Goal: Task Accomplishment & Management: Complete application form

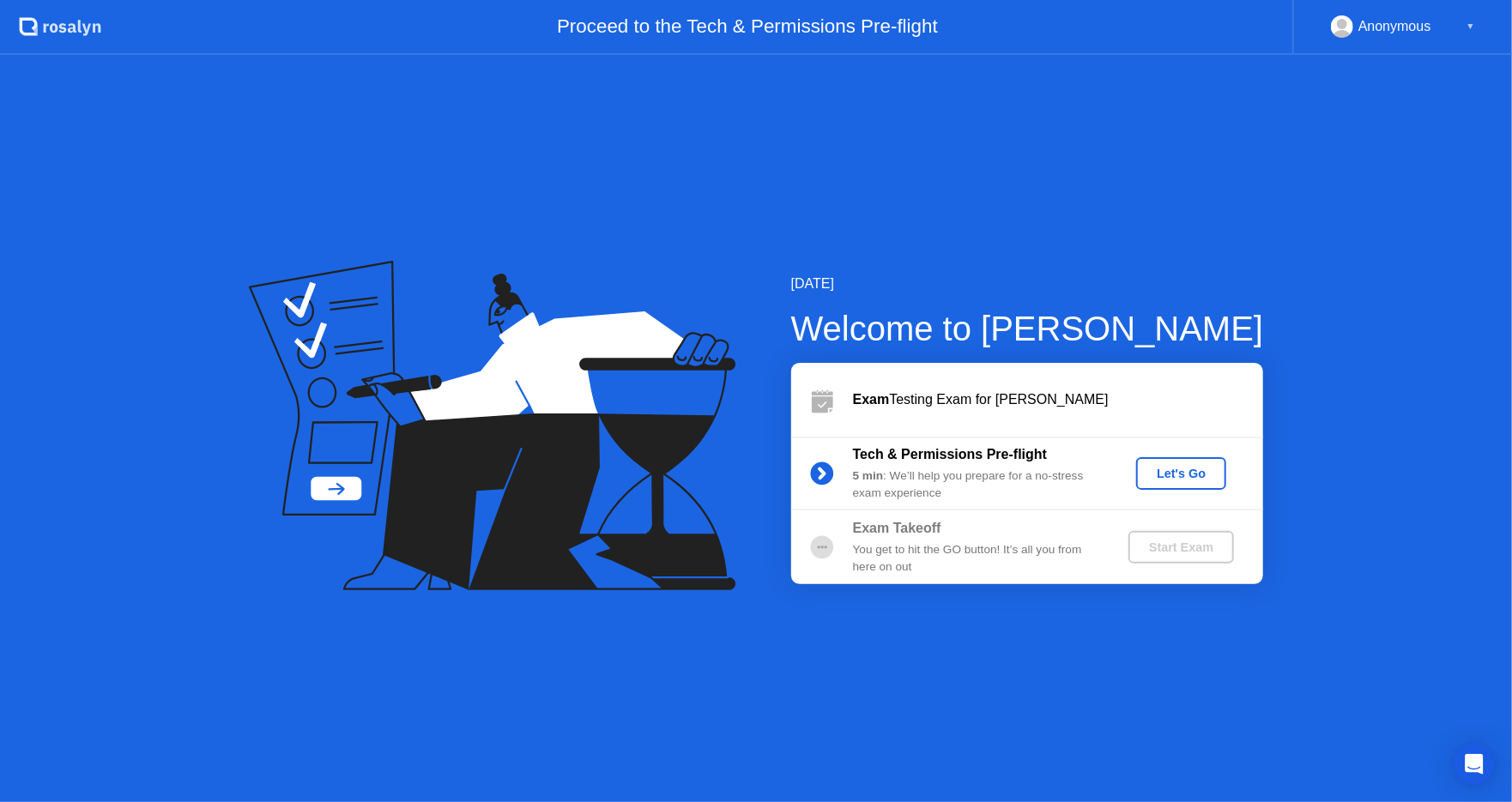
click at [1184, 471] on div "Let's Go" at bounding box center [1181, 473] width 76 height 14
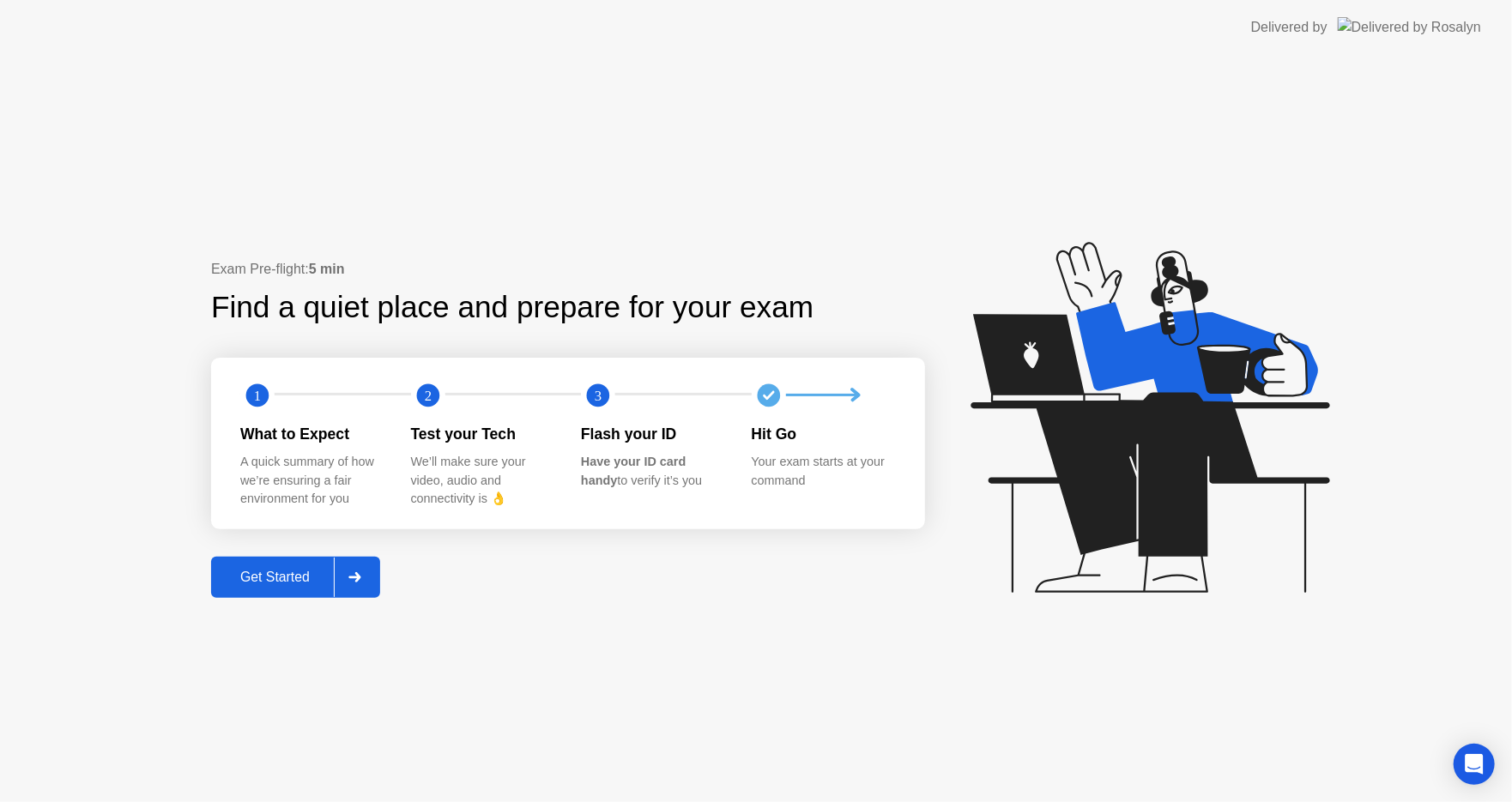
click at [365, 575] on div at bounding box center [354, 577] width 41 height 39
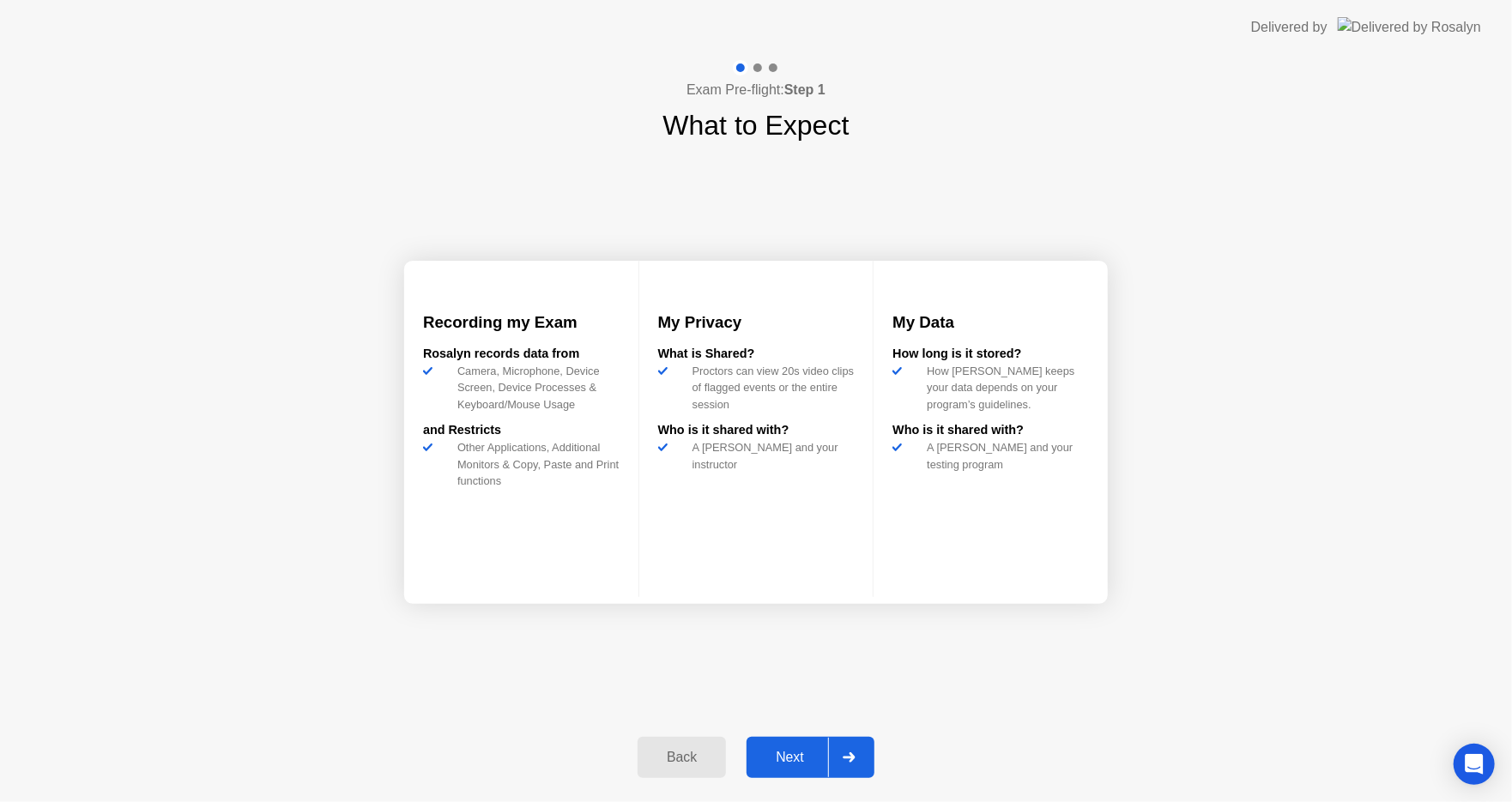
click at [855, 758] on icon at bounding box center [848, 757] width 13 height 11
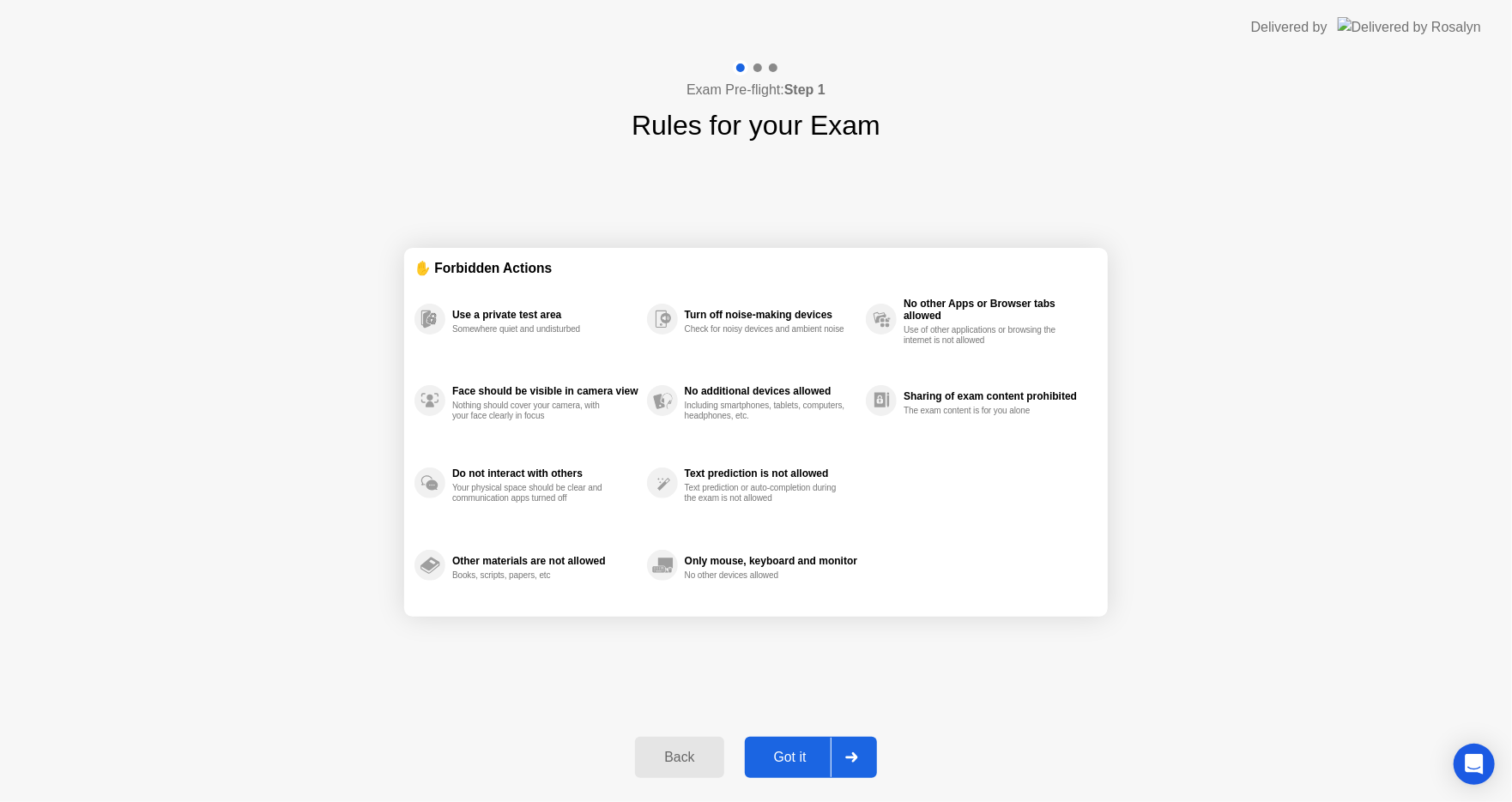
click at [855, 750] on div at bounding box center [851, 757] width 41 height 39
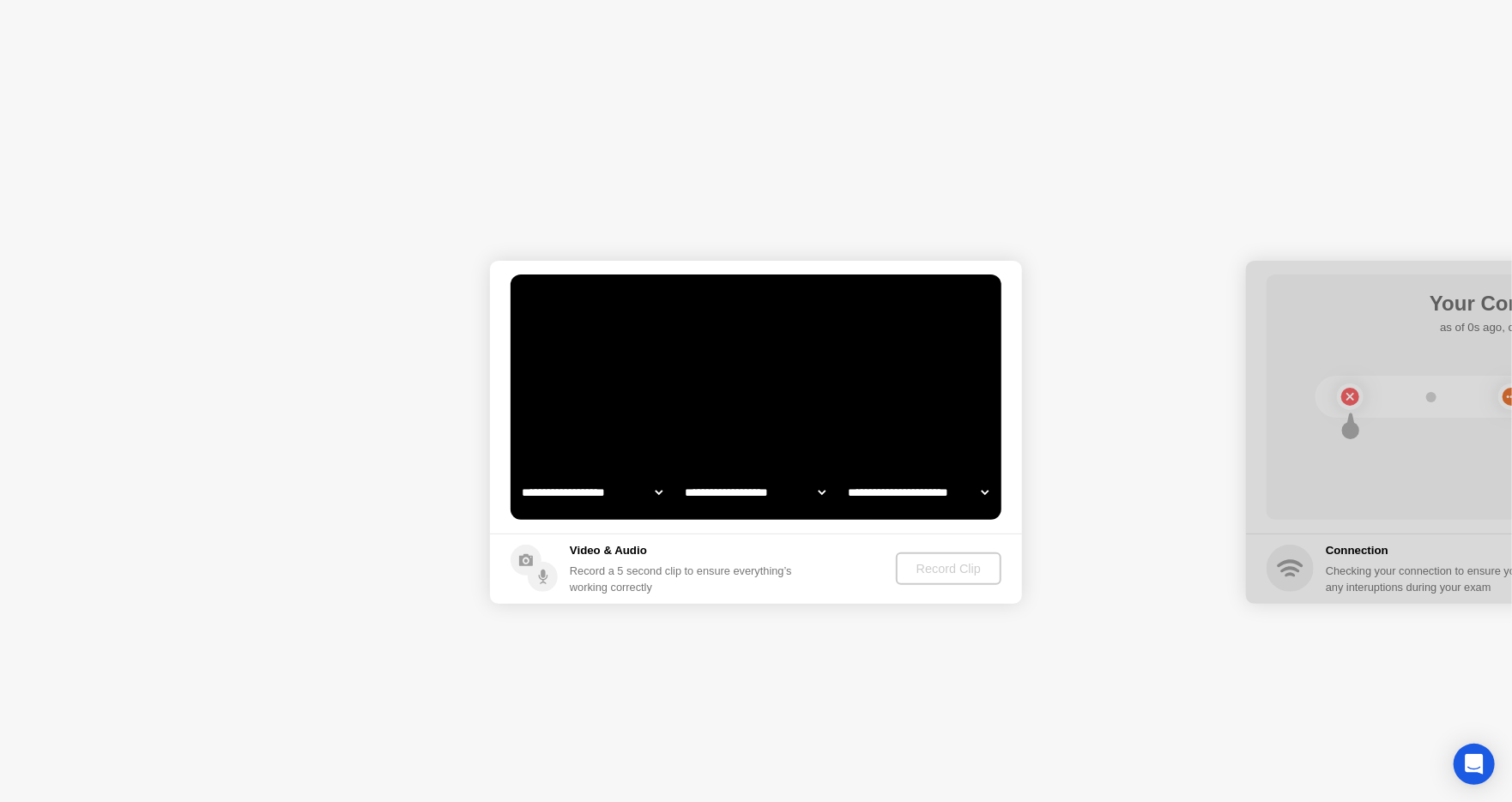
select select "**********"
select select "*******"
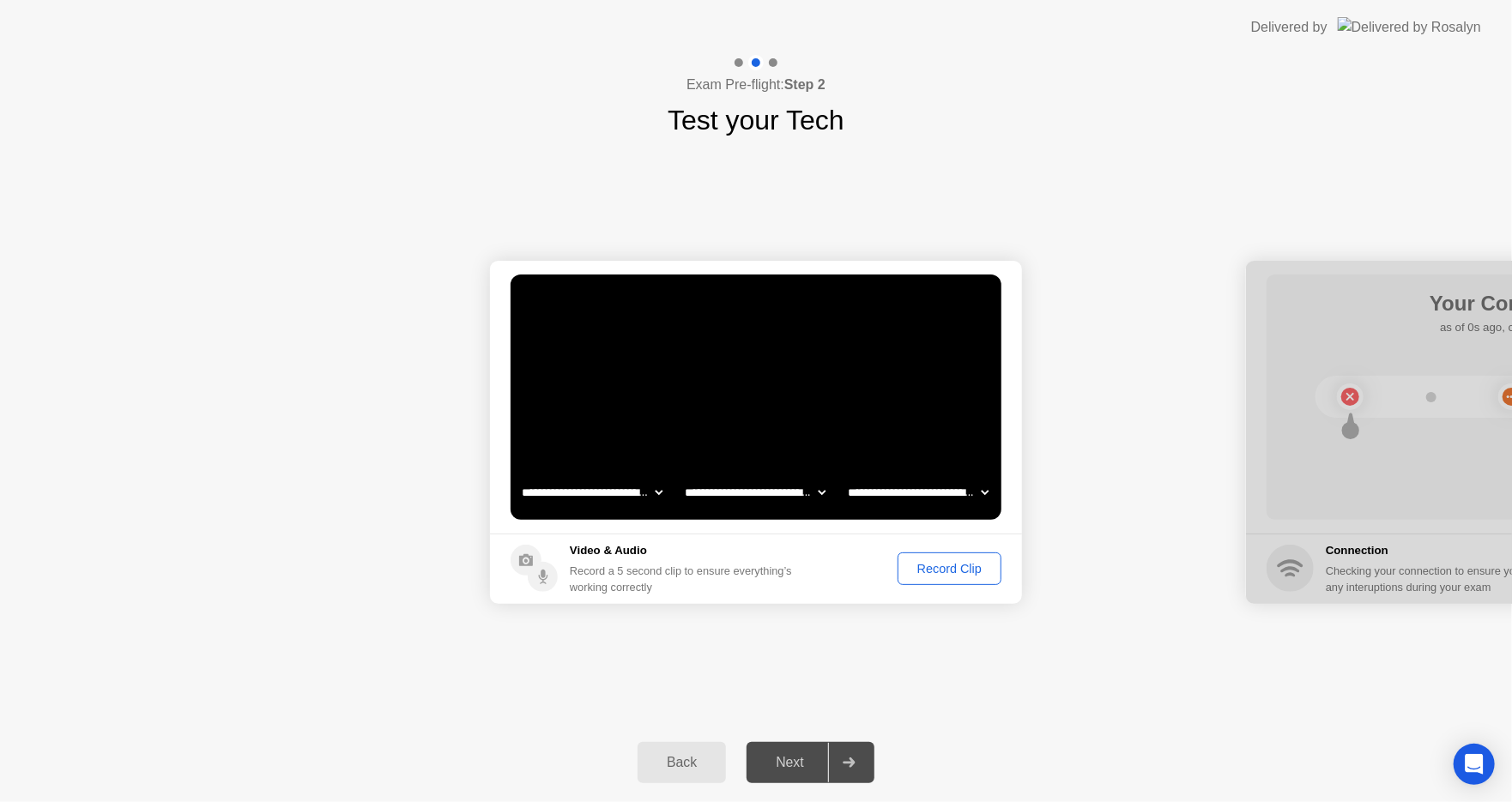
click at [946, 562] on div "Record Clip" at bounding box center [950, 569] width 92 height 14
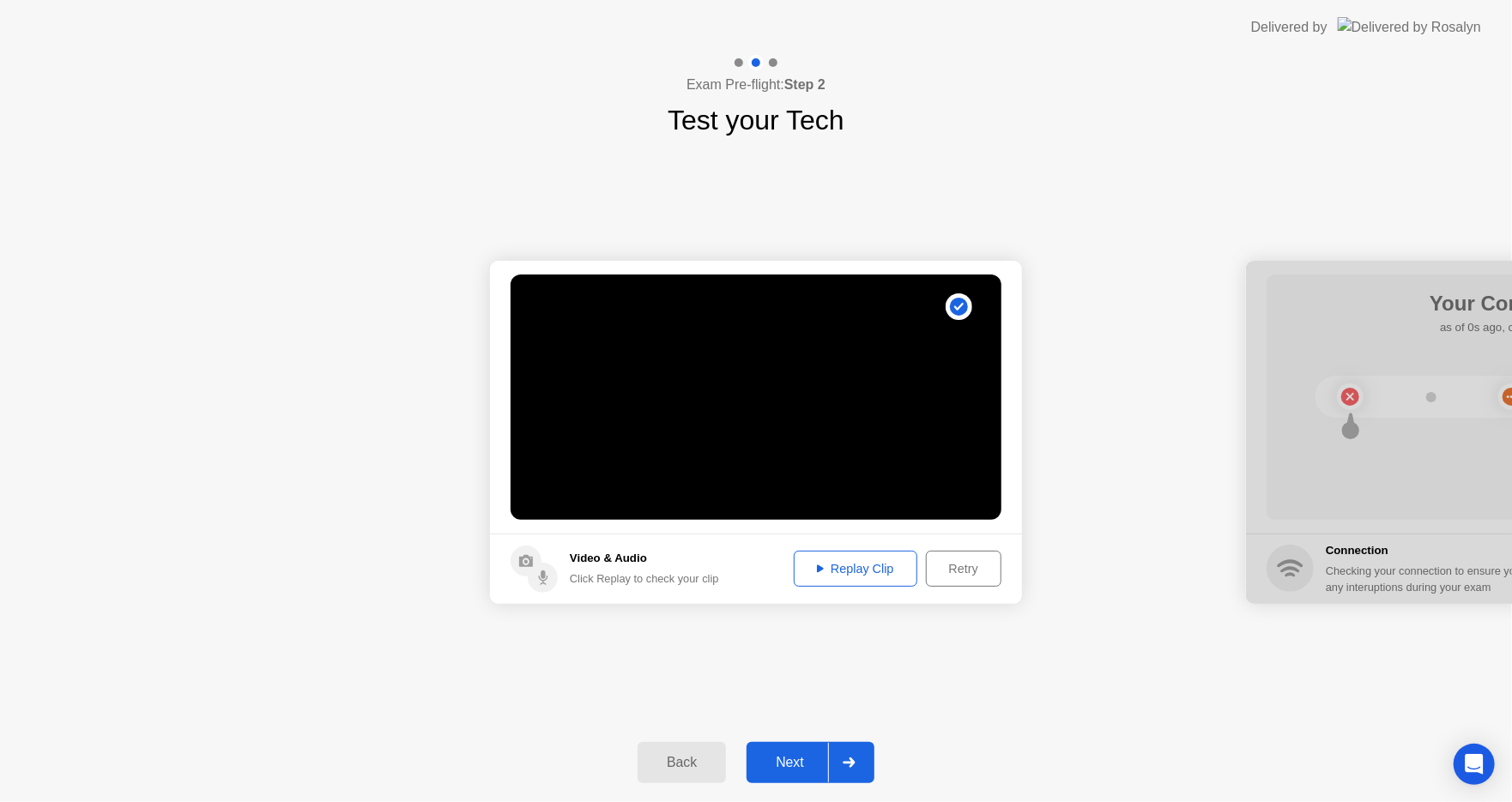
click at [851, 566] on div "Replay Clip" at bounding box center [855, 569] width 112 height 14
click at [851, 564] on div "Replay Clip" at bounding box center [855, 569] width 112 height 14
click at [540, 572] on circle at bounding box center [542, 577] width 30 height 30
click at [853, 758] on icon at bounding box center [848, 762] width 13 height 11
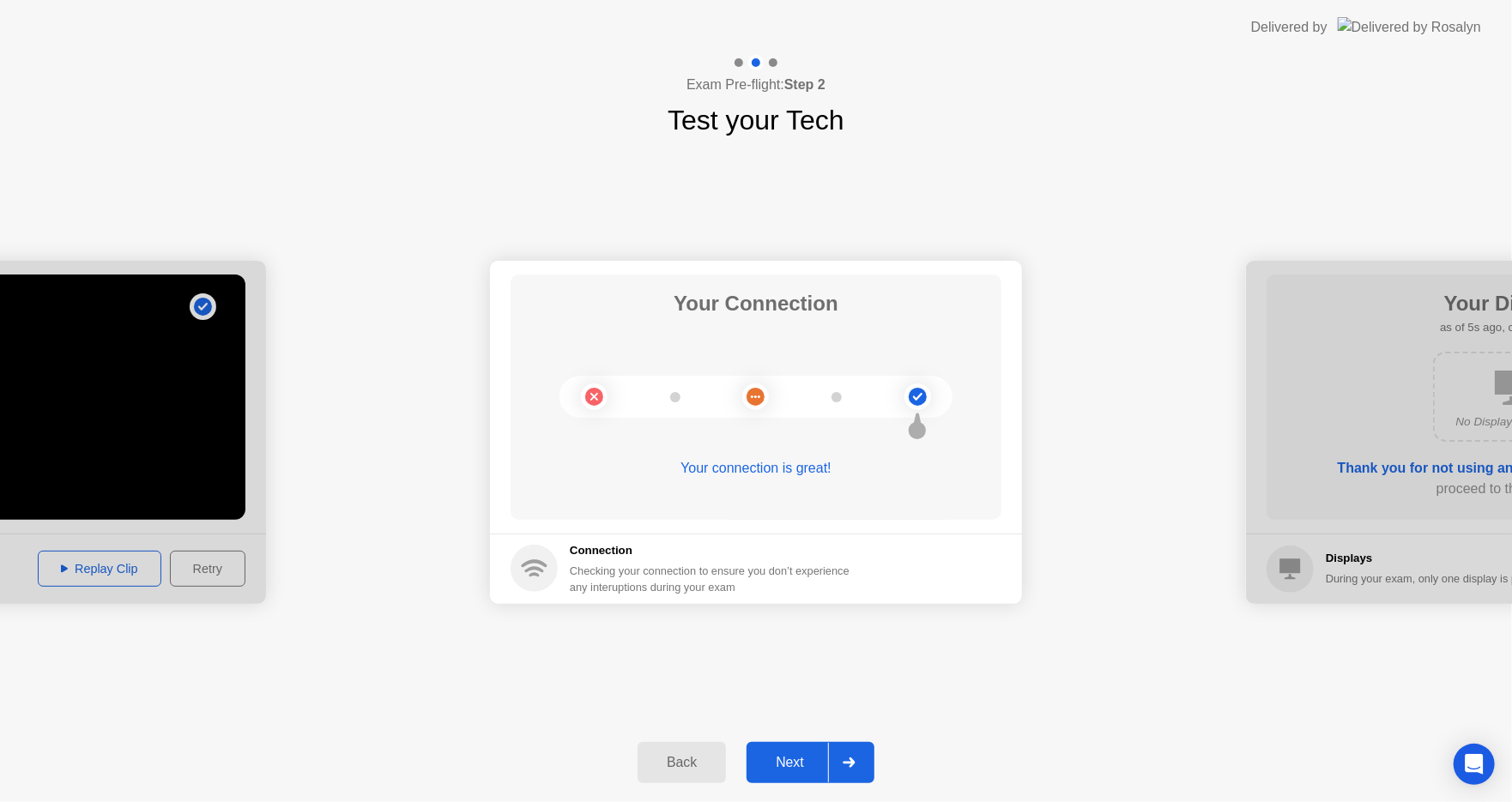
click at [855, 762] on icon at bounding box center [848, 762] width 13 height 11
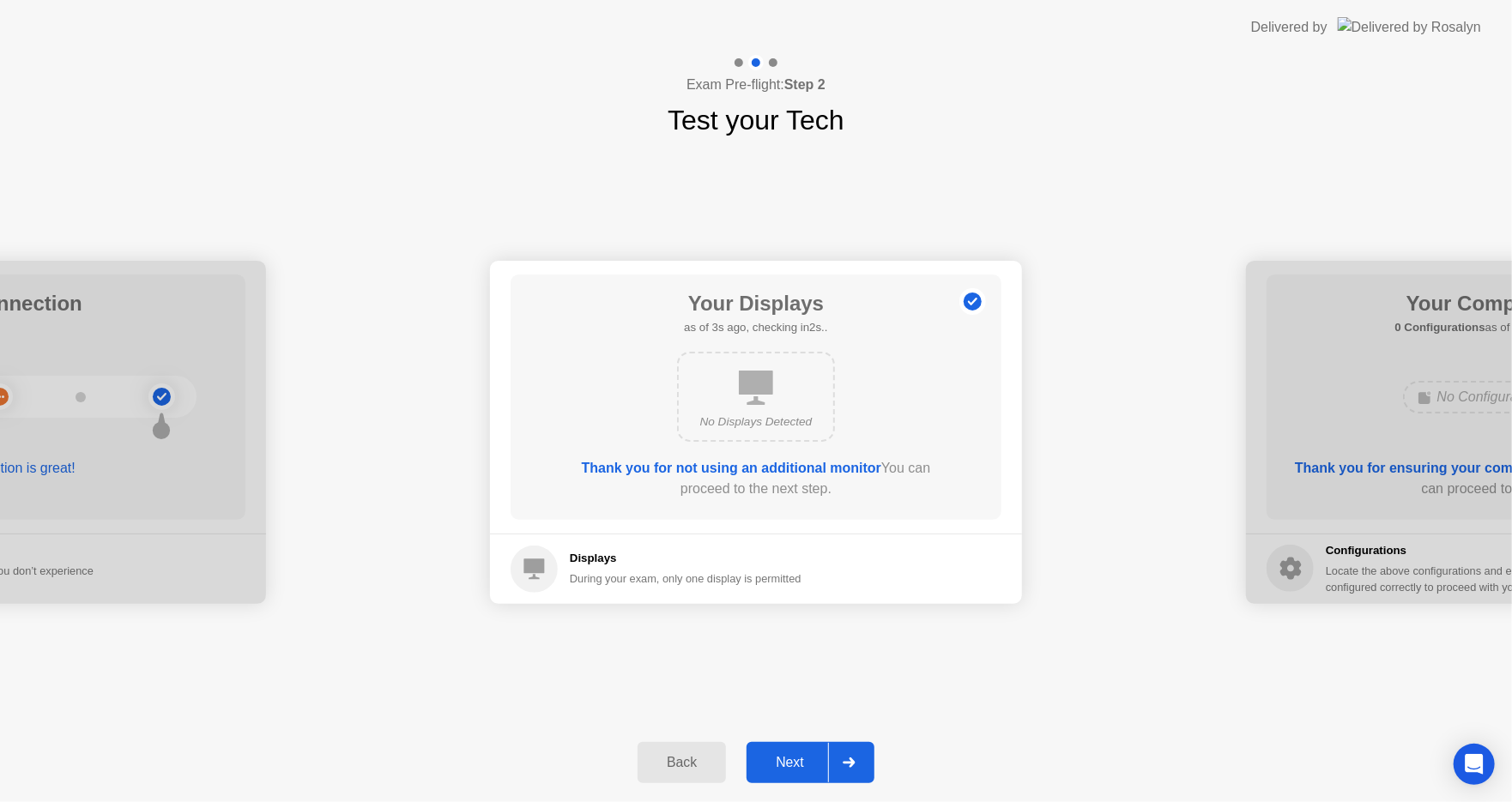
click at [855, 762] on icon at bounding box center [848, 762] width 13 height 11
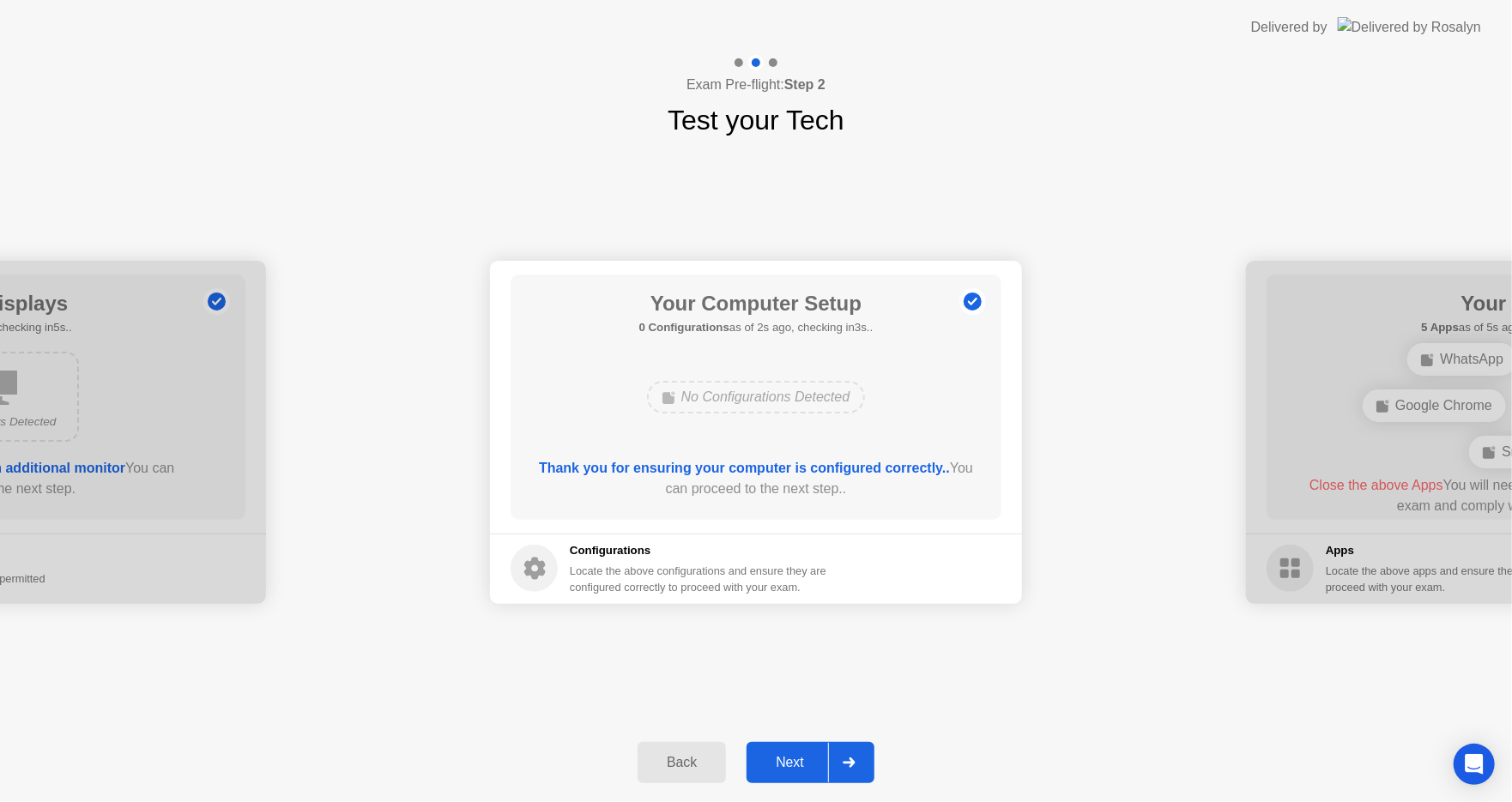
click at [855, 762] on icon at bounding box center [848, 762] width 13 height 11
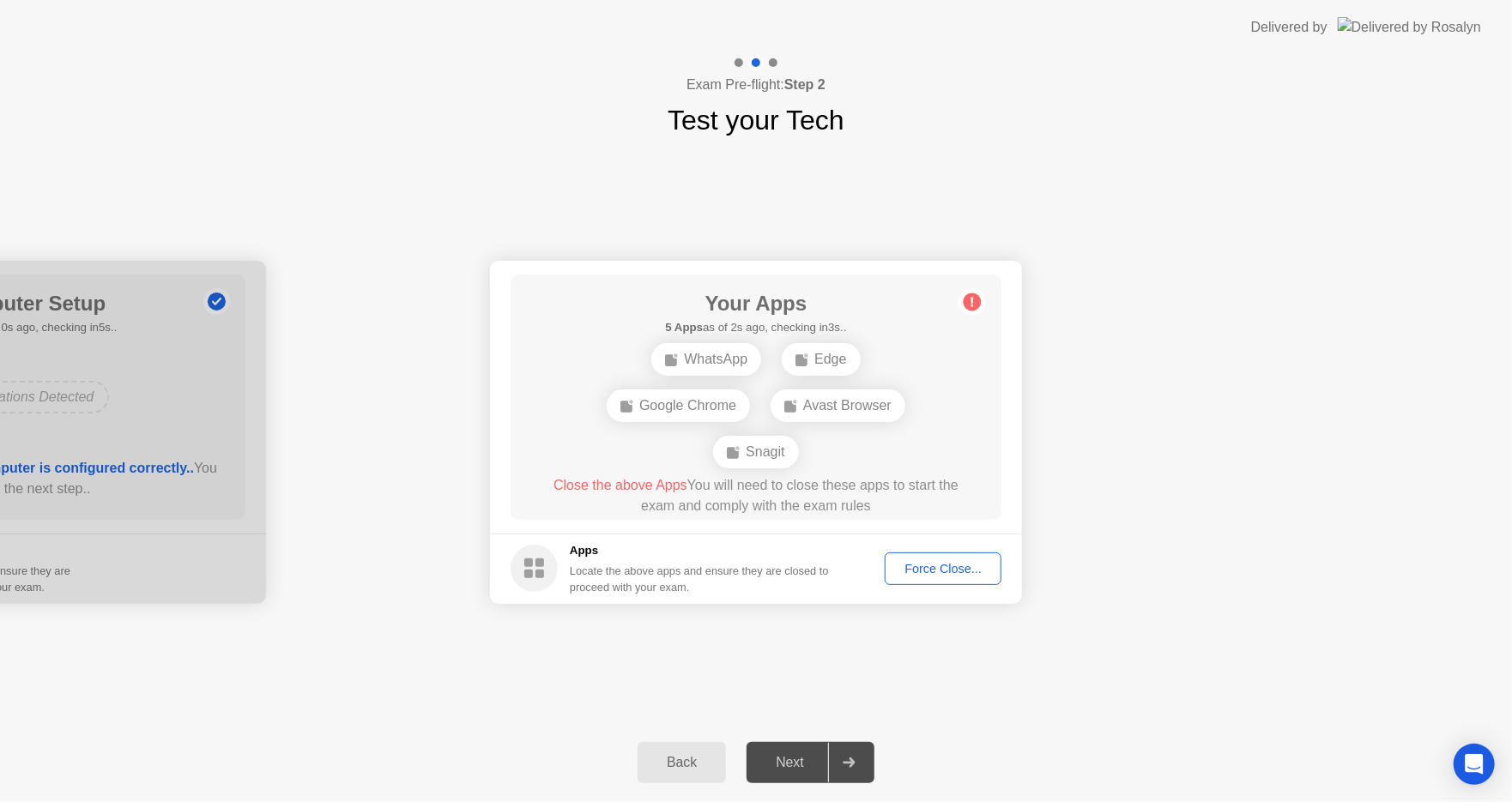
click at [723, 360] on div "WhatsApp" at bounding box center [707, 359] width 110 height 32
click at [725, 423] on div "Google Chrome" at bounding box center [704, 420] width 143 height 32
click at [941, 570] on div "Force Close..." at bounding box center [942, 569] width 105 height 14
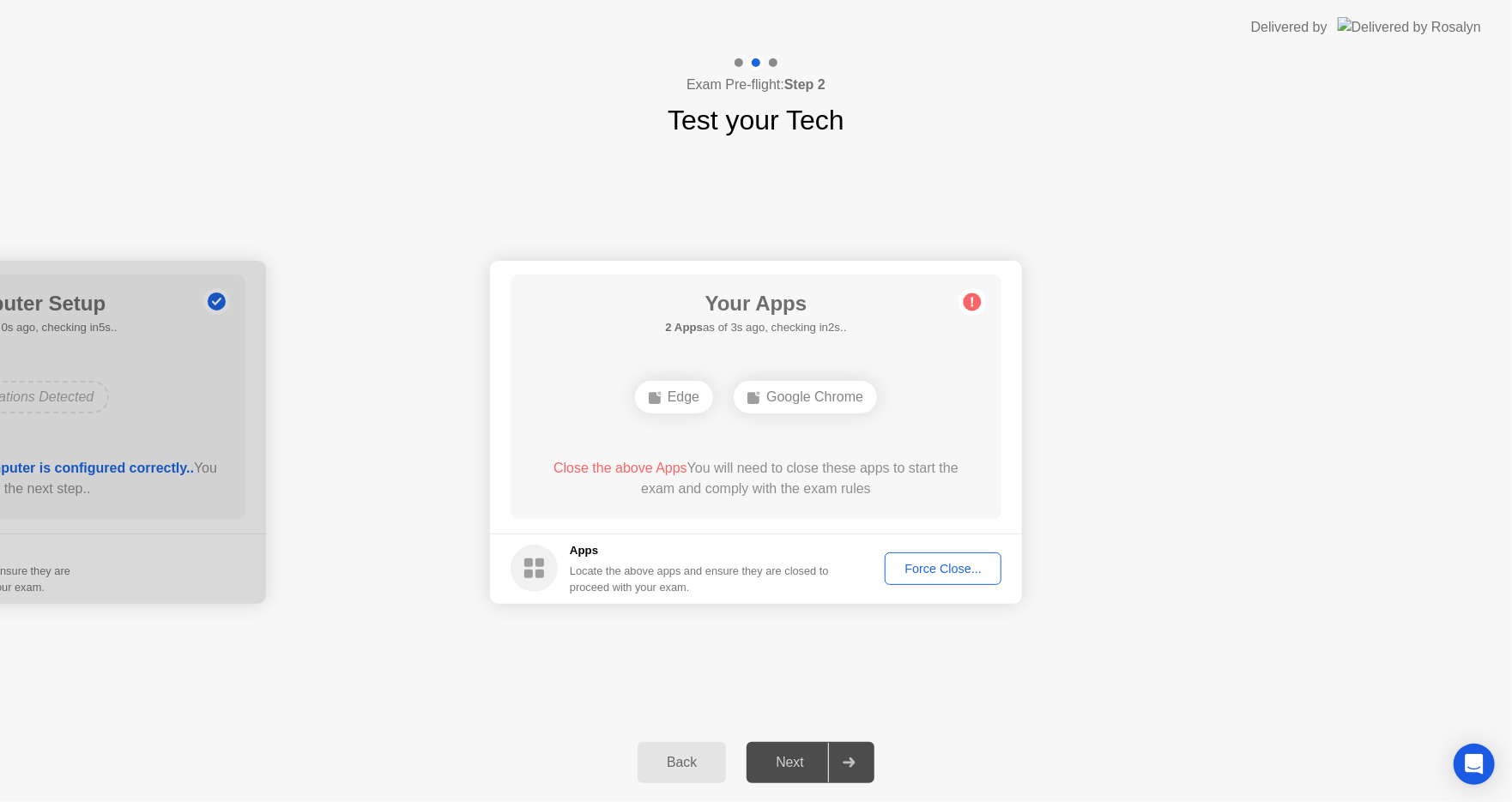
click at [930, 570] on div "Force Close..." at bounding box center [942, 569] width 105 height 14
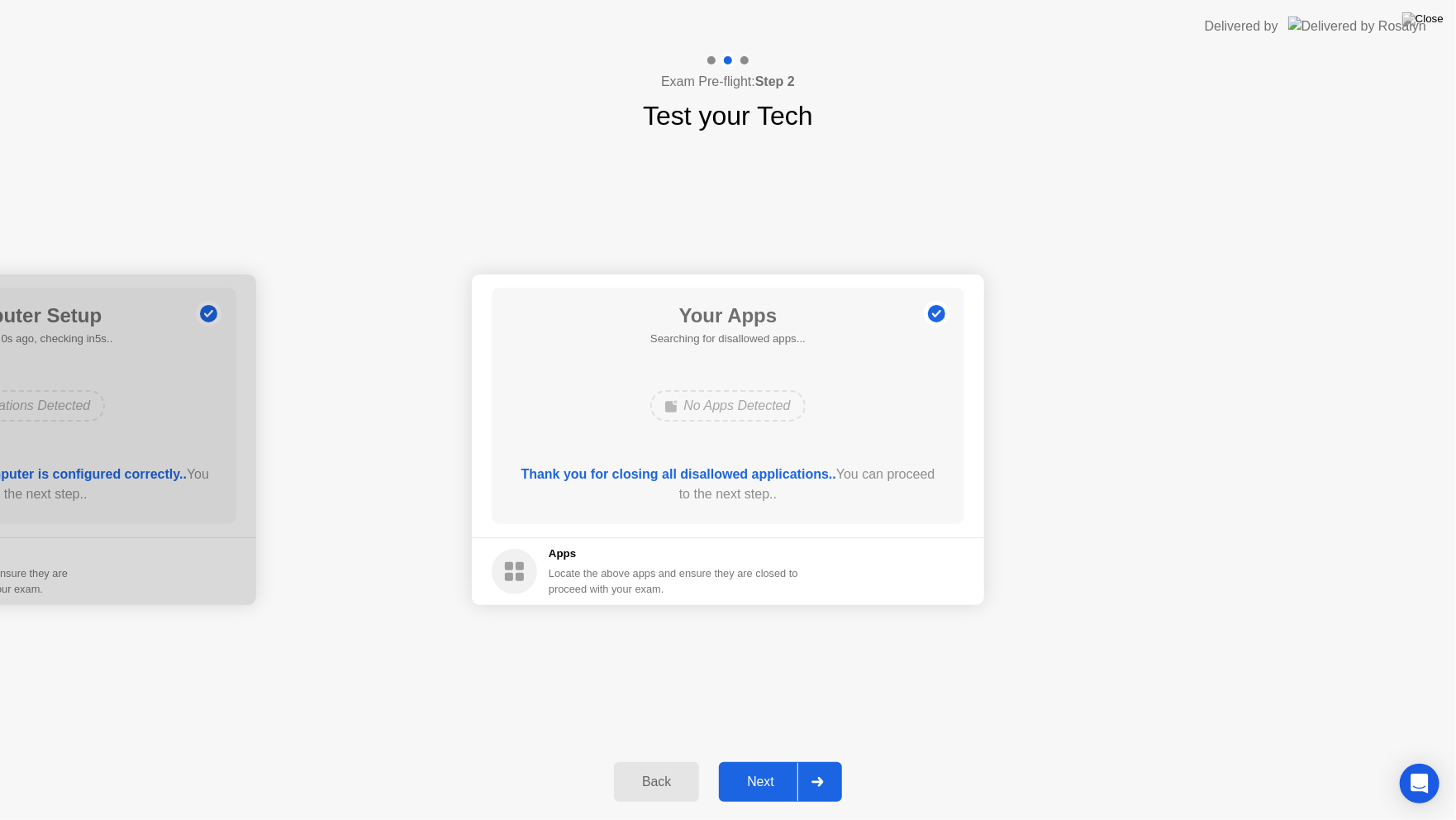
click at [821, 772] on icon at bounding box center [817, 781] width 12 height 10
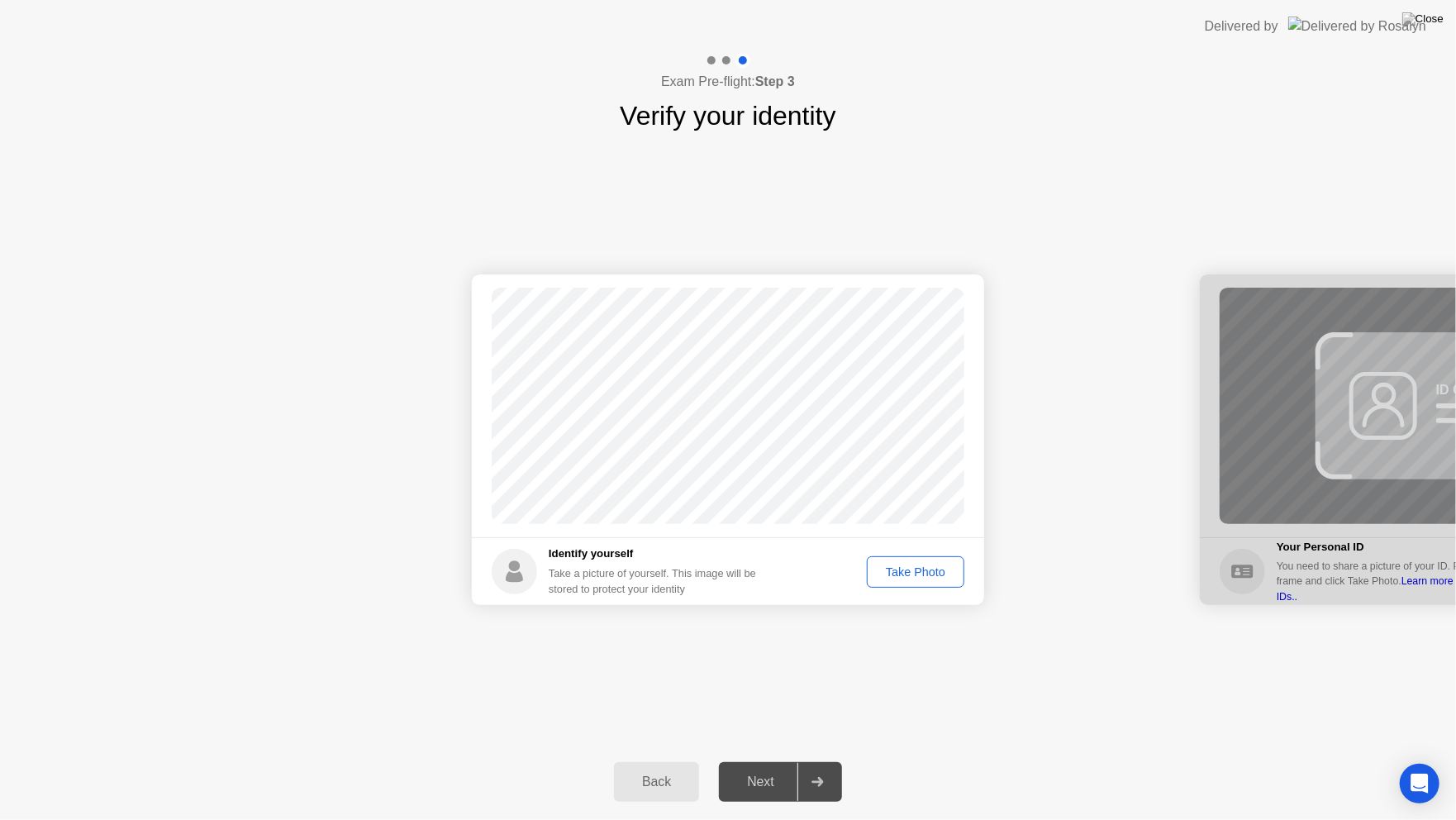
click at [904, 569] on div "Take Photo" at bounding box center [915, 572] width 86 height 13
click at [817, 772] on icon at bounding box center [817, 781] width 12 height 10
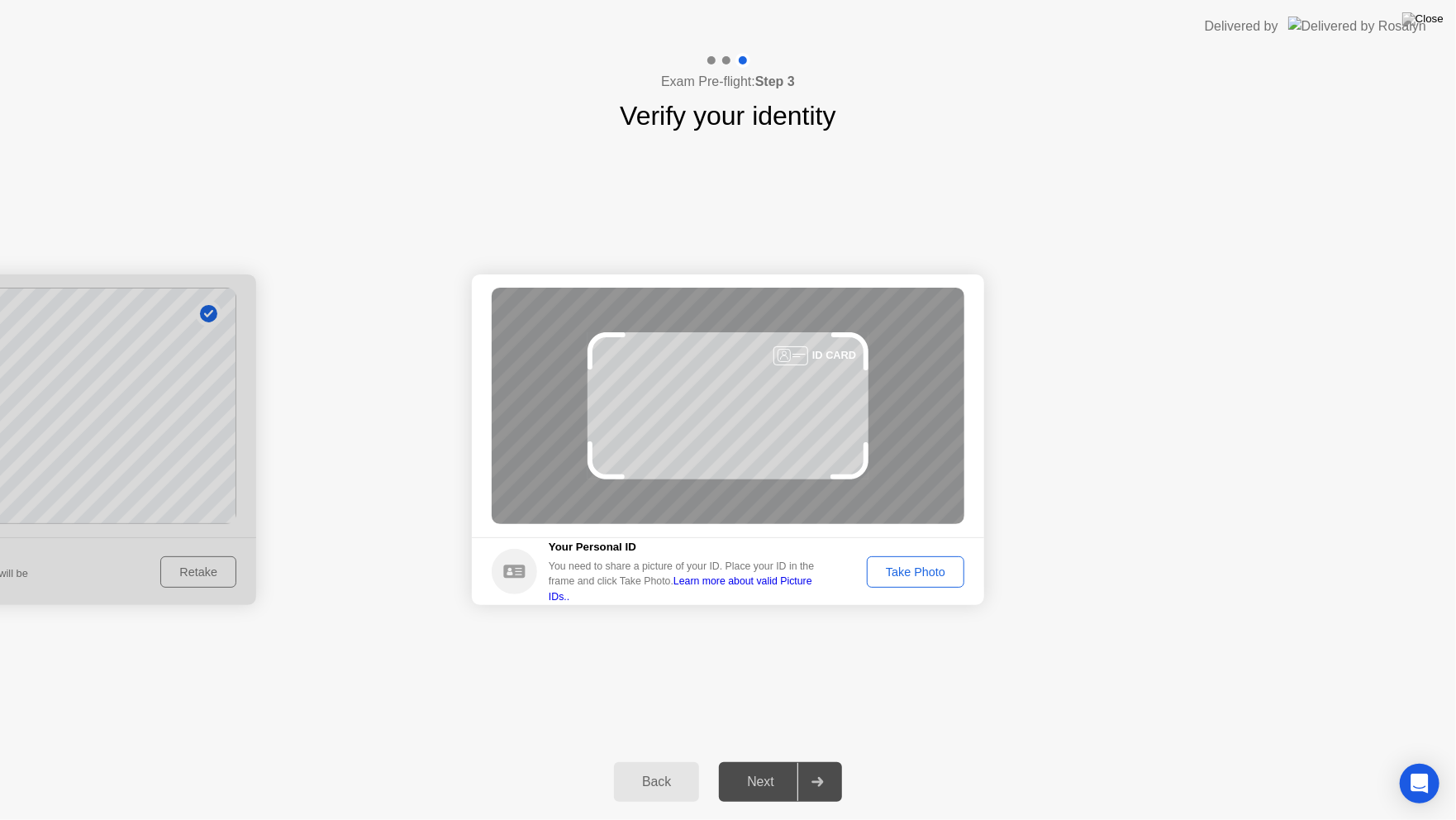
click at [918, 572] on div "Take Photo" at bounding box center [915, 572] width 86 height 13
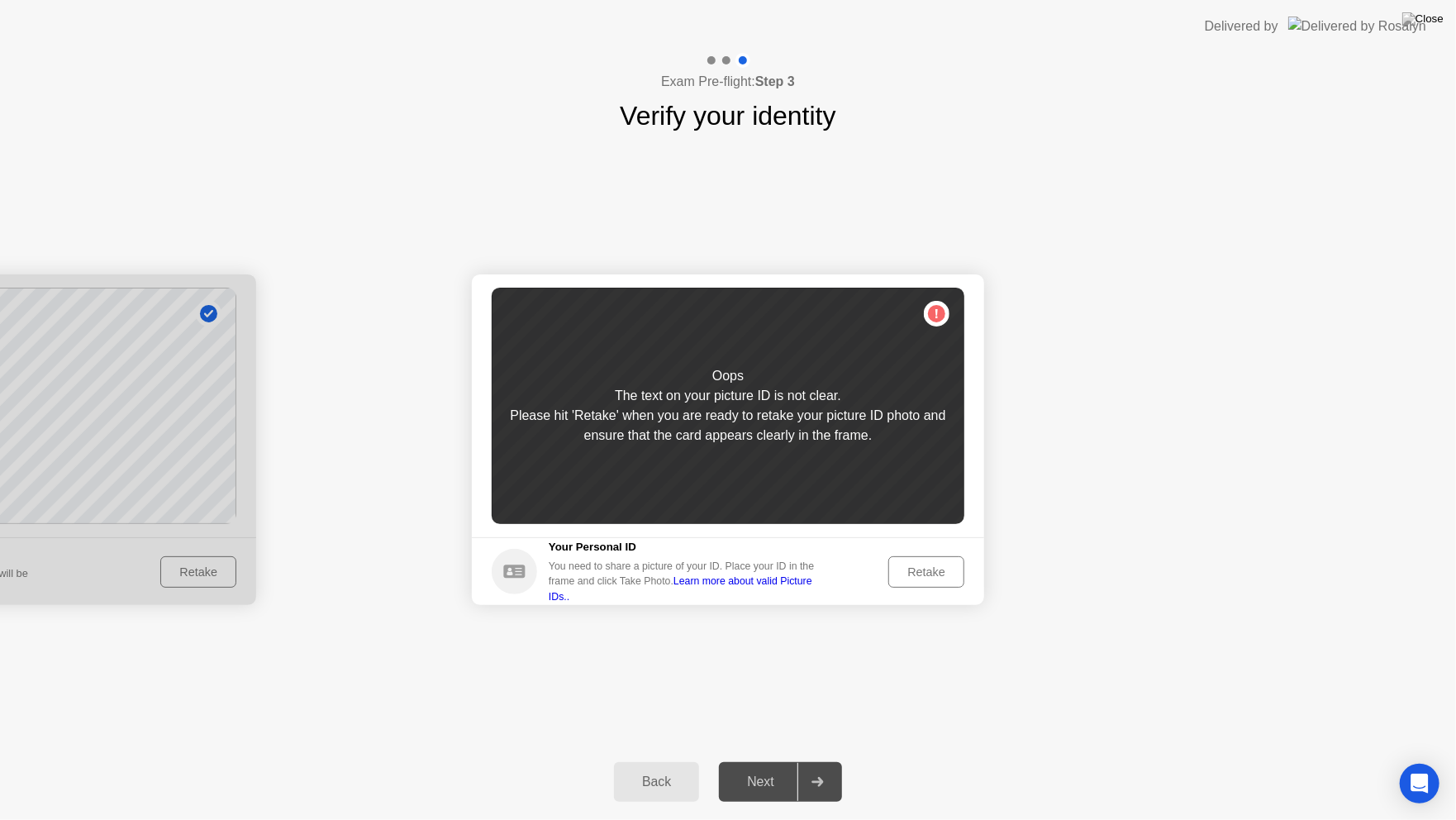
click at [918, 572] on div "Retake" at bounding box center [926, 572] width 64 height 13
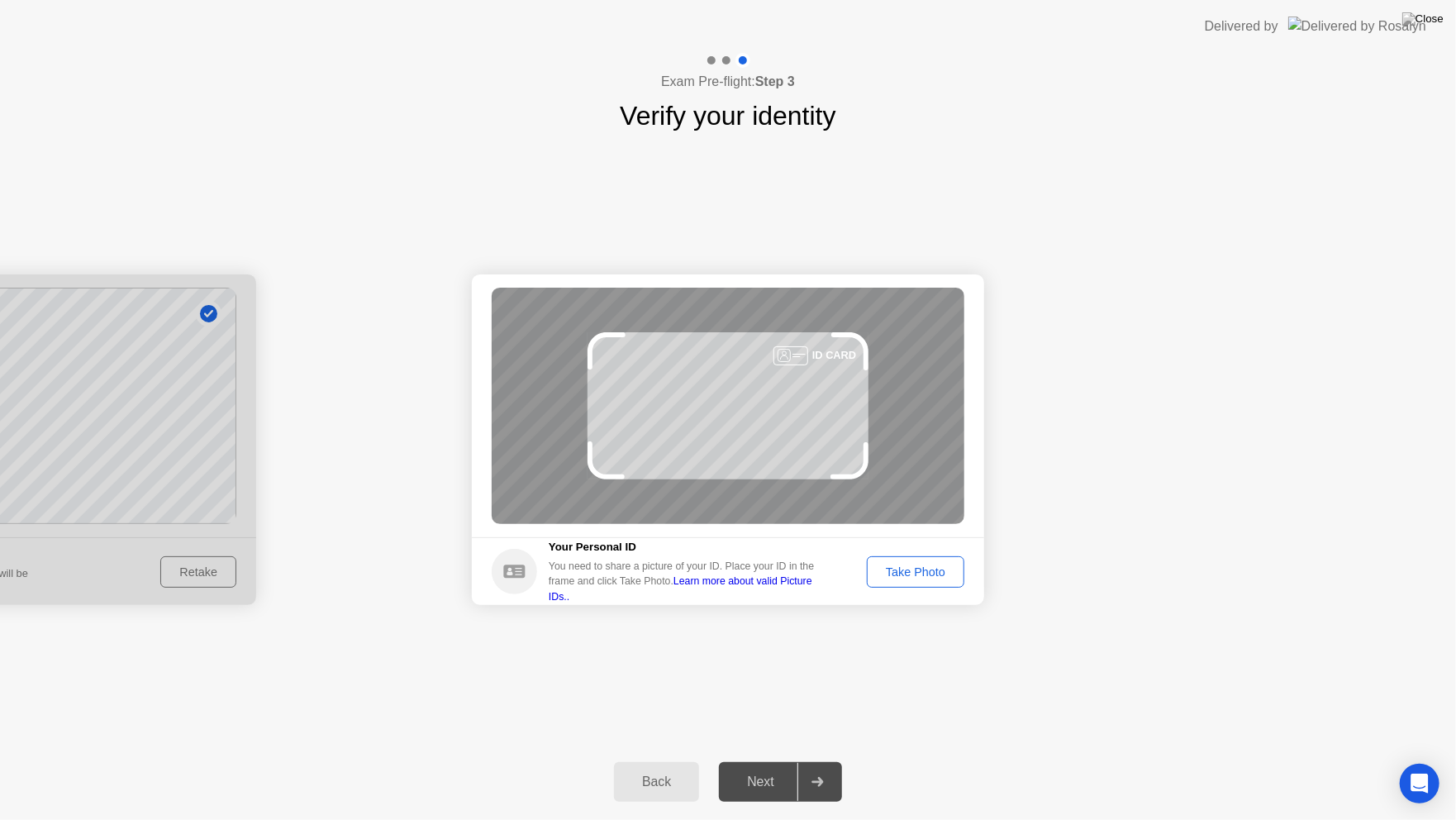
click at [918, 572] on div "Take Photo" at bounding box center [915, 572] width 86 height 13
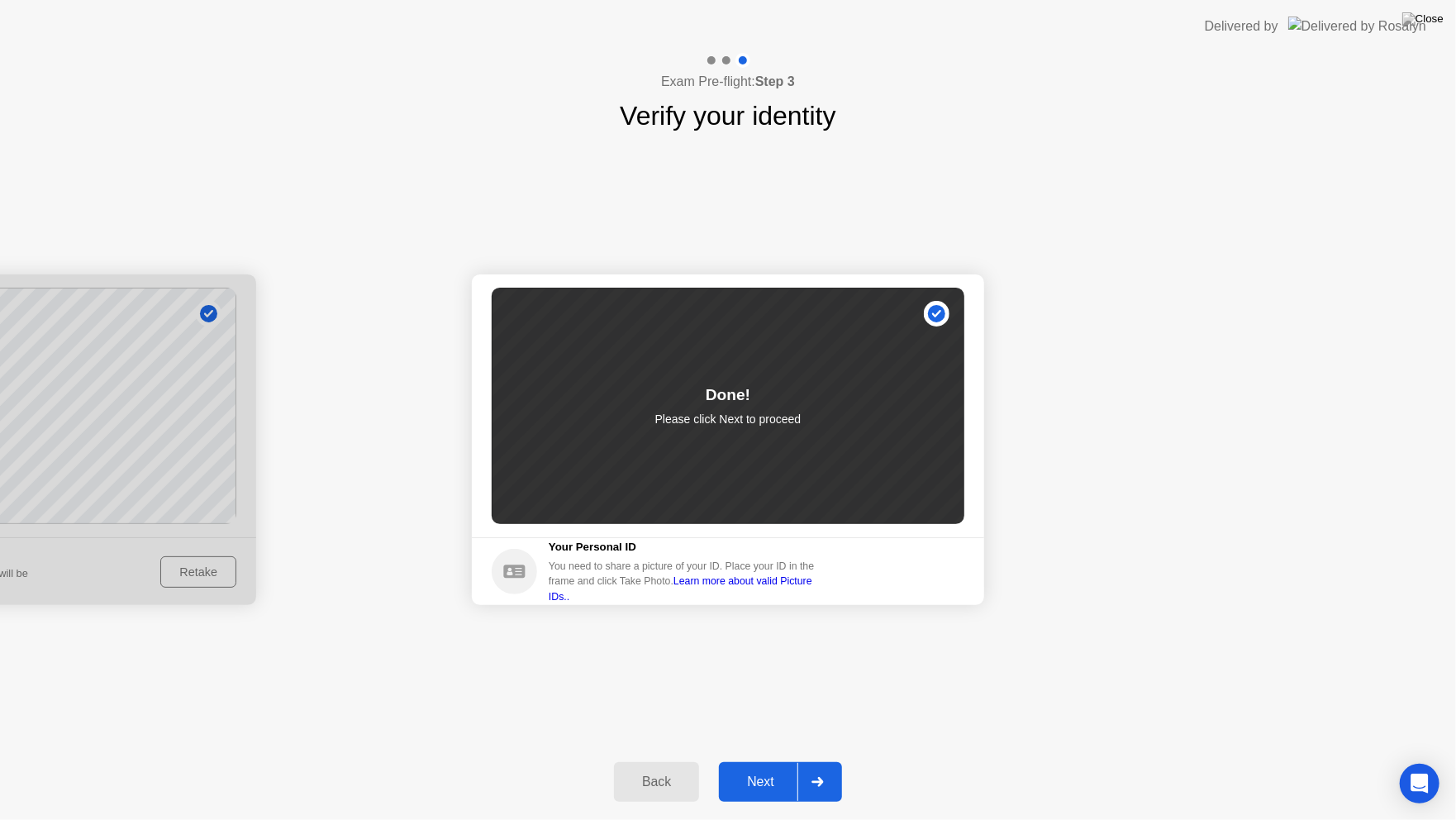
click at [819, 772] on icon at bounding box center [817, 781] width 11 height 10
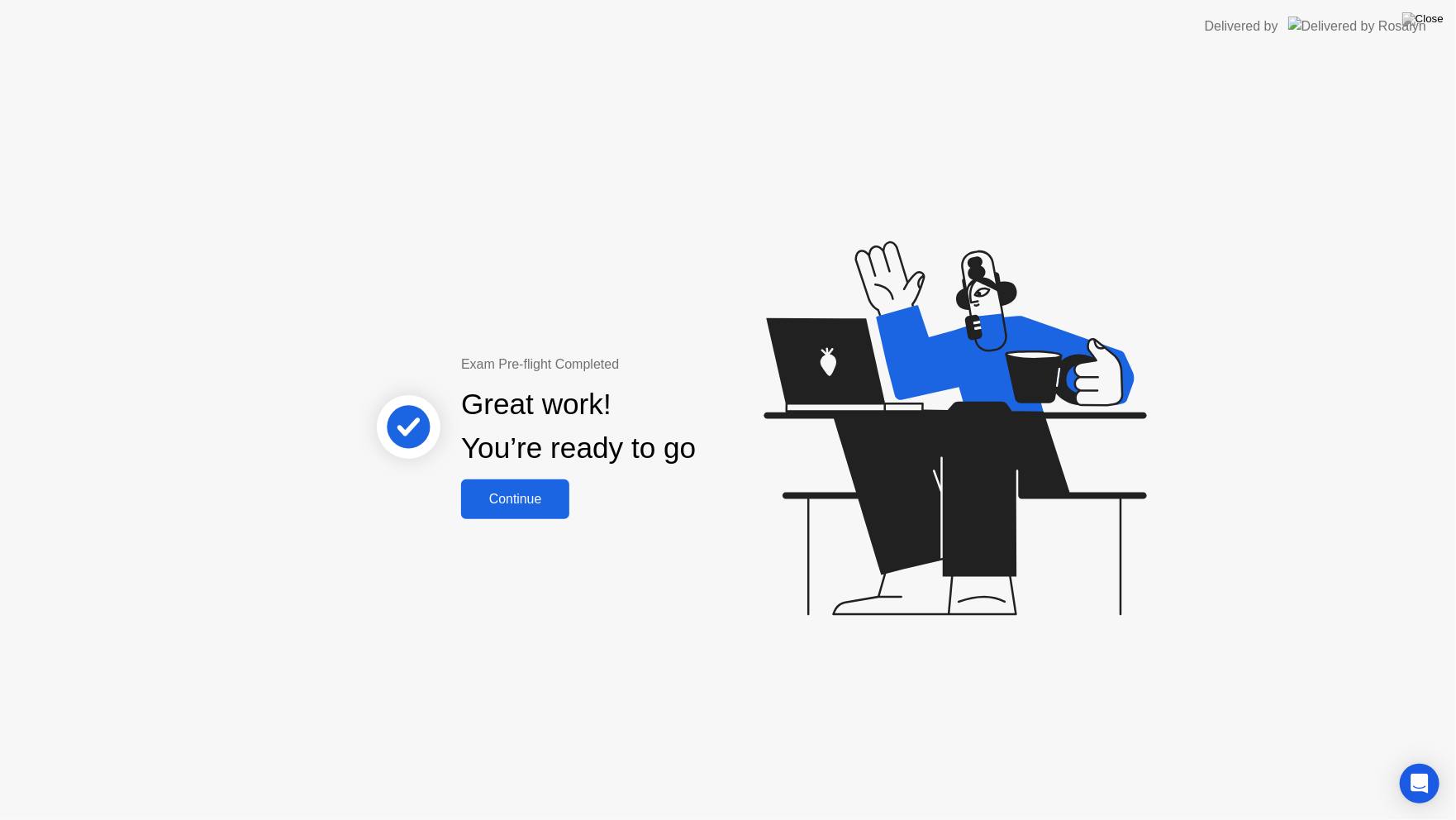
click at [515, 496] on div "Continue" at bounding box center [515, 500] width 98 height 15
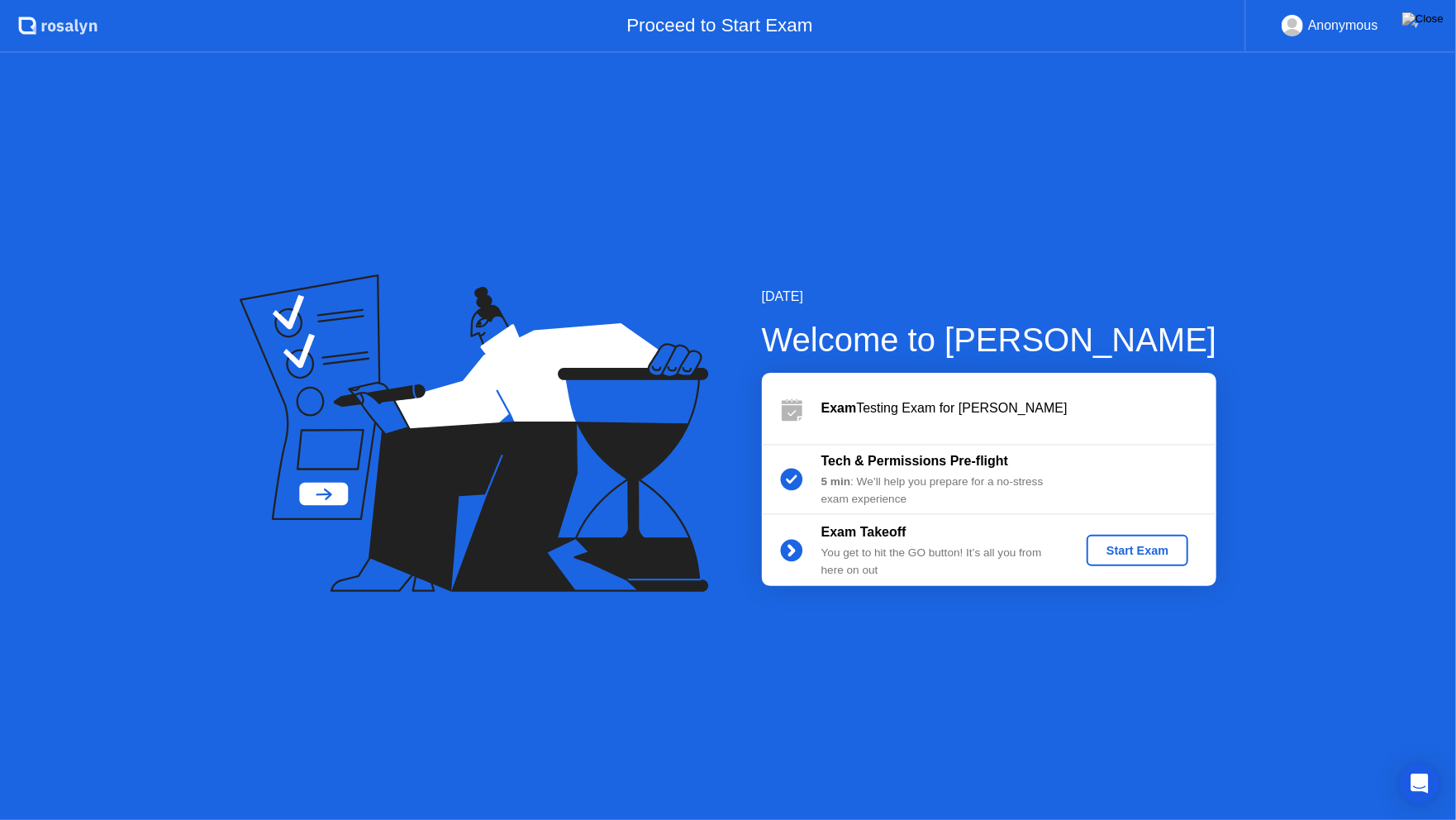
click at [1135, 549] on div "Start Exam" at bounding box center [1137, 550] width 89 height 13
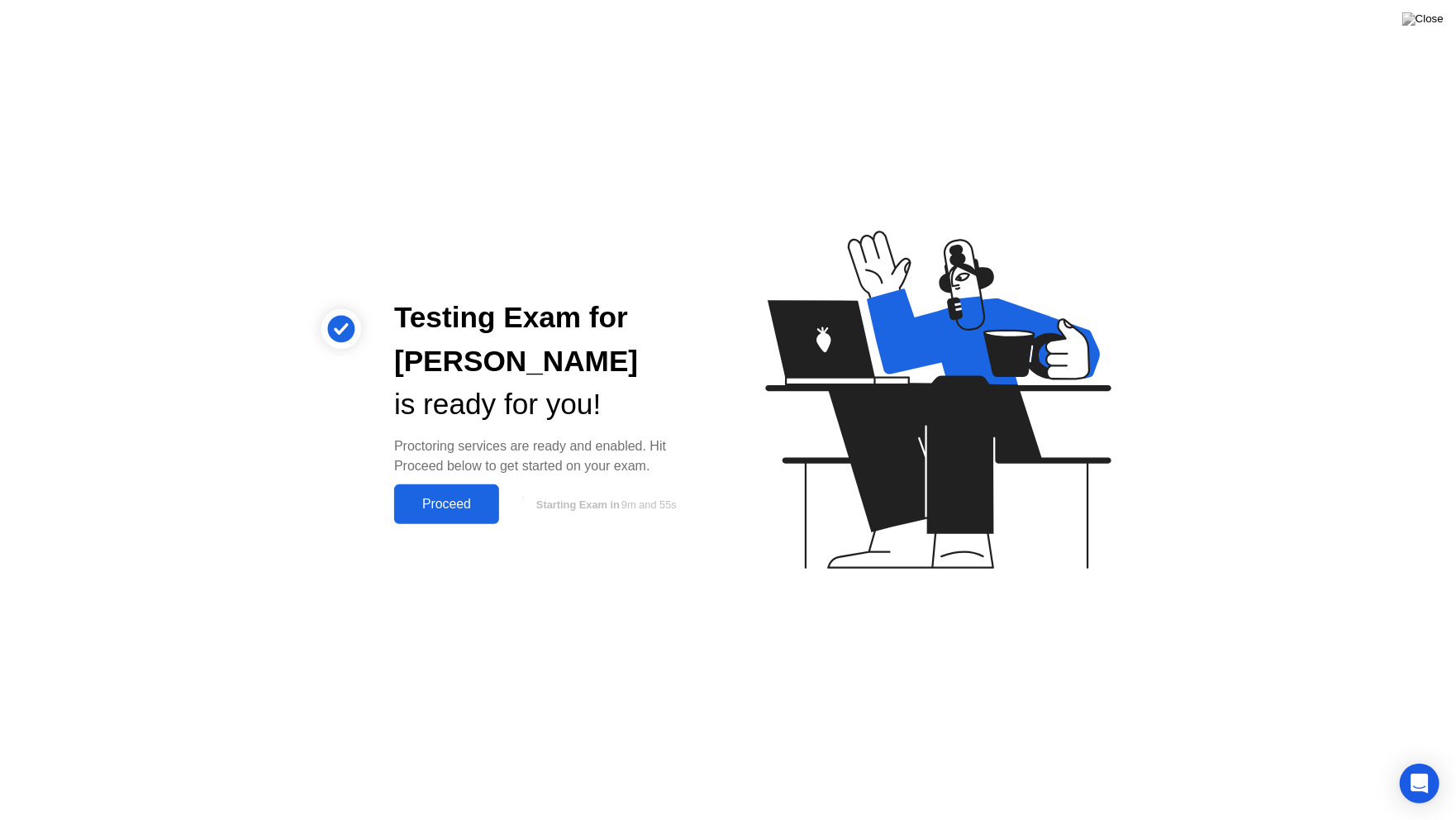
click at [444, 497] on div "Proceed" at bounding box center [447, 504] width 95 height 15
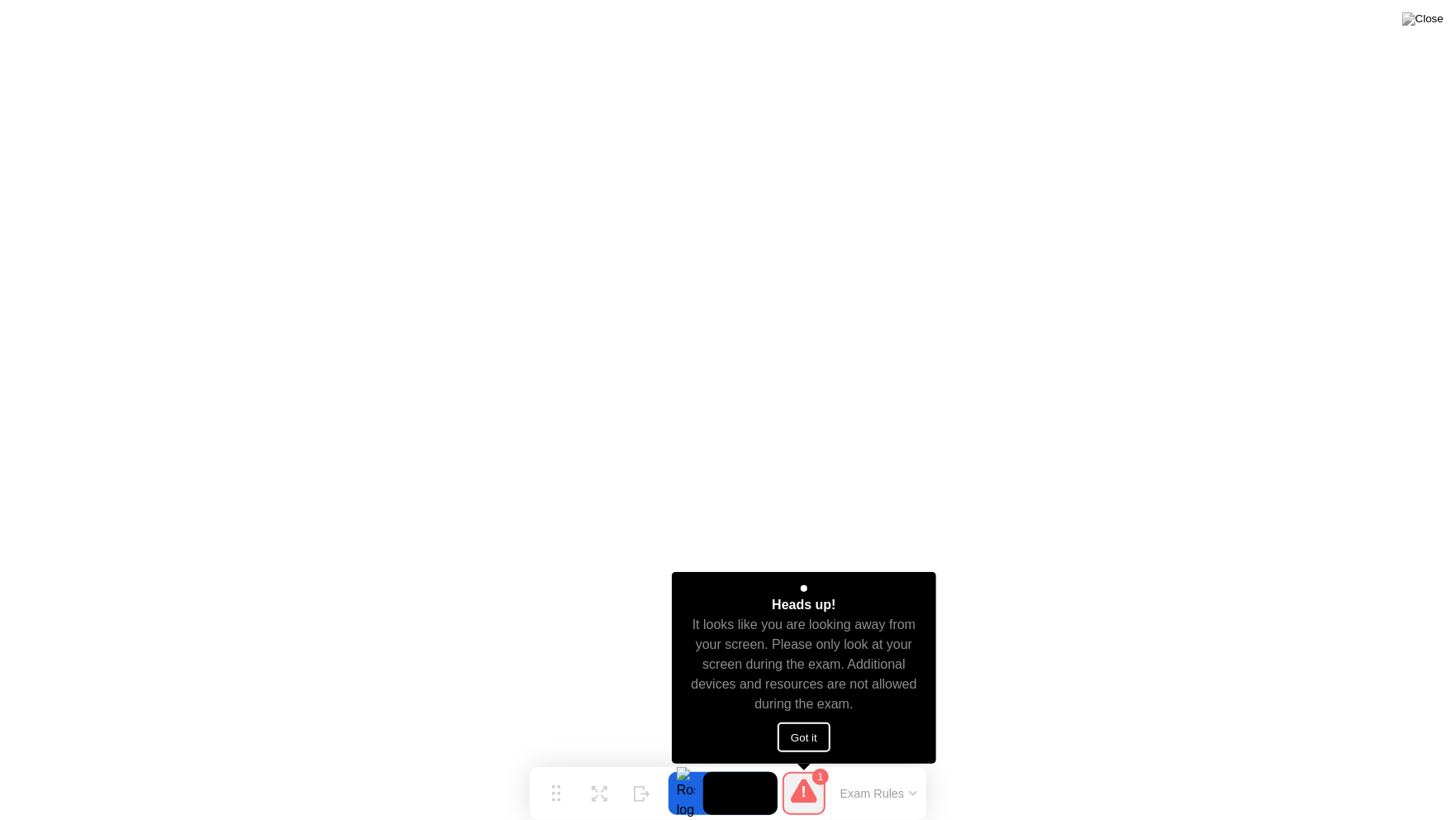
click at [800, 732] on button "Got it" at bounding box center [804, 738] width 53 height 30
